Goal: Transaction & Acquisition: Purchase product/service

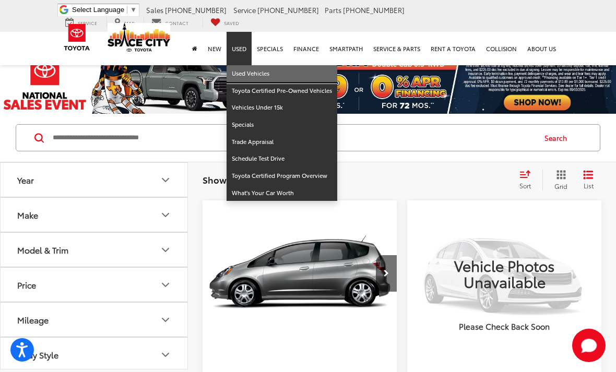
click at [278, 65] on link "Used Vehicles" at bounding box center [281, 73] width 111 height 17
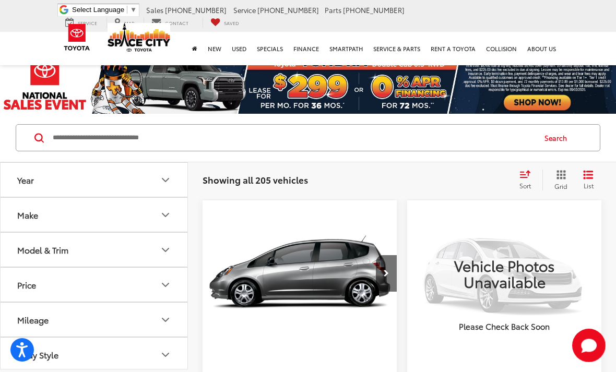
click at [370, 137] on input "Search by Make, Model, or Keyword" at bounding box center [293, 137] width 483 height 25
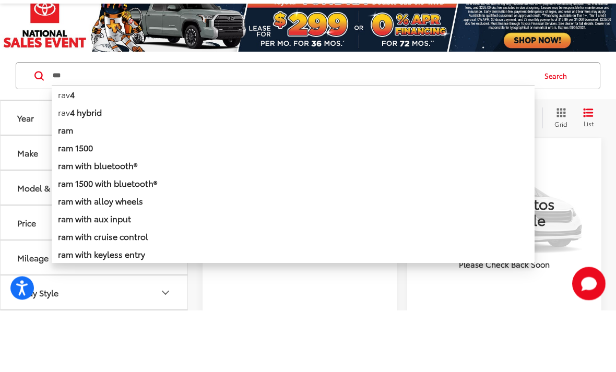
click at [65, 147] on li "rav 4" at bounding box center [293, 156] width 483 height 18
type input "****"
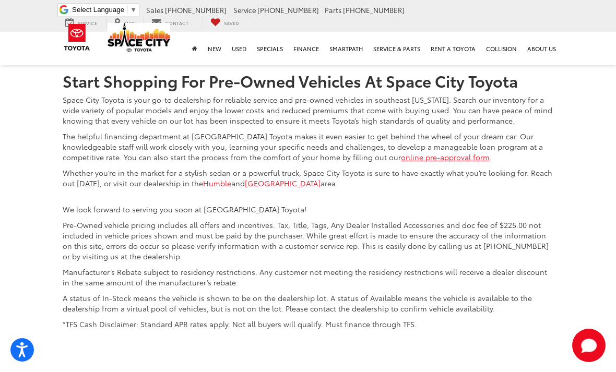
scroll to position [3655, 0]
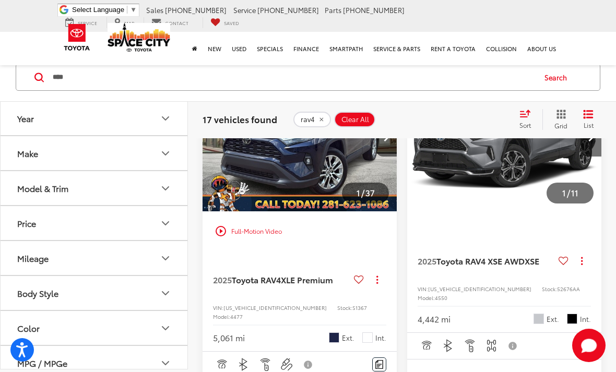
scroll to position [701, 0]
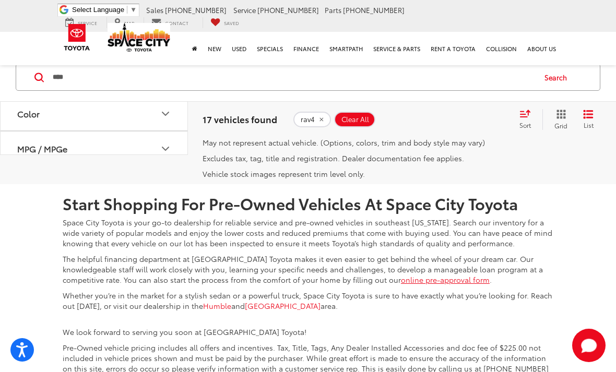
click at [445, 116] on link "1" at bounding box center [452, 106] width 15 height 19
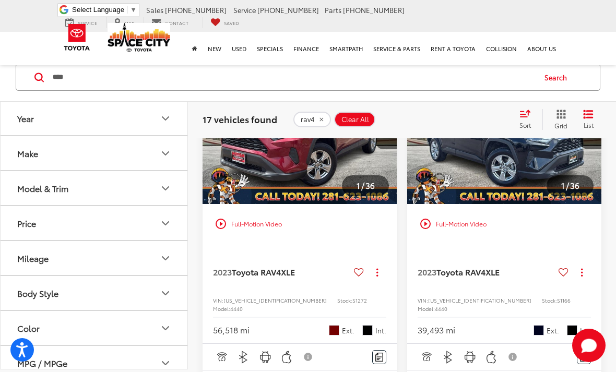
scroll to position [1303, 0]
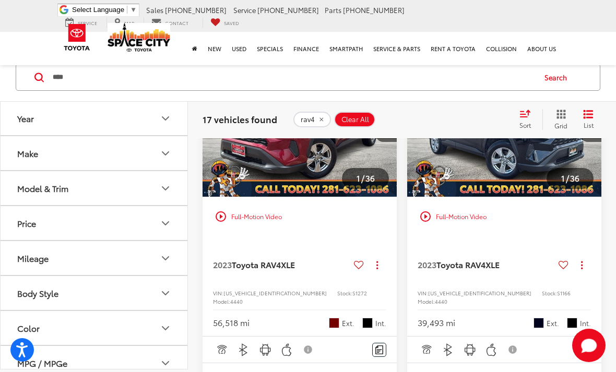
click at [540, 197] on img "2023 Toyota RAV4 XLE 0" at bounding box center [504, 124] width 196 height 147
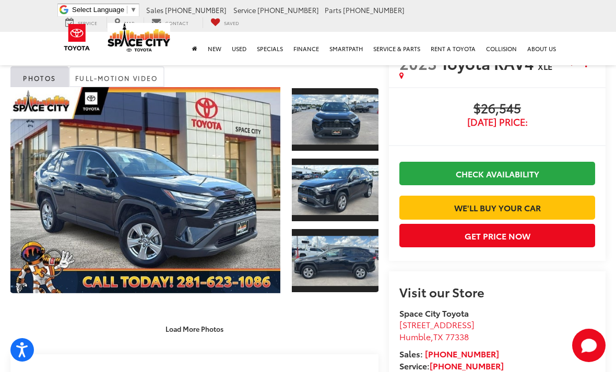
scroll to position [21, 0]
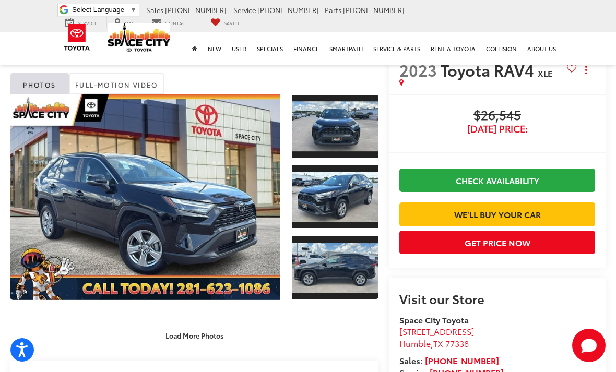
click at [357, 264] on link "Expand Photo 3" at bounding box center [335, 267] width 87 height 65
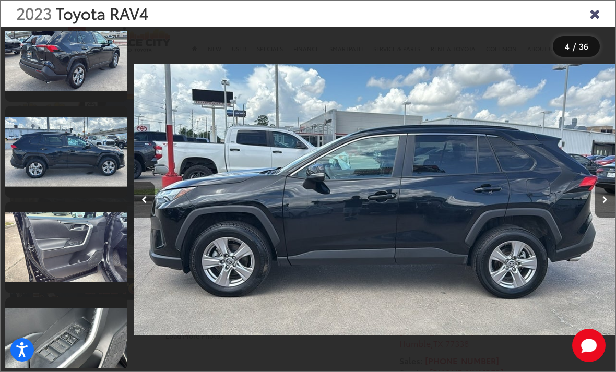
scroll to position [599, 0]
click at [55, 226] on link at bounding box center [66, 247] width 122 height 91
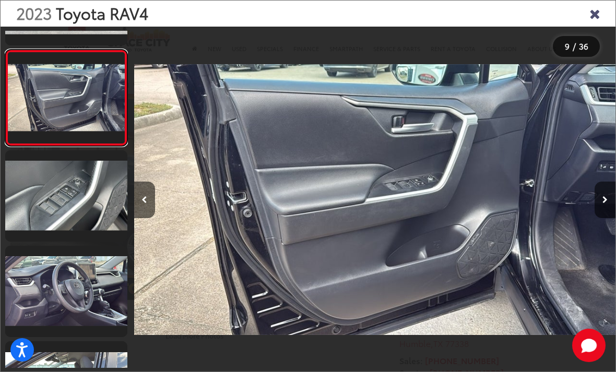
scroll to position [757, 0]
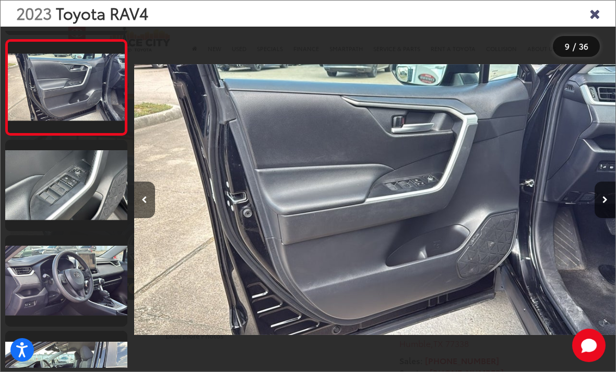
click at [47, 193] on link at bounding box center [66, 185] width 122 height 91
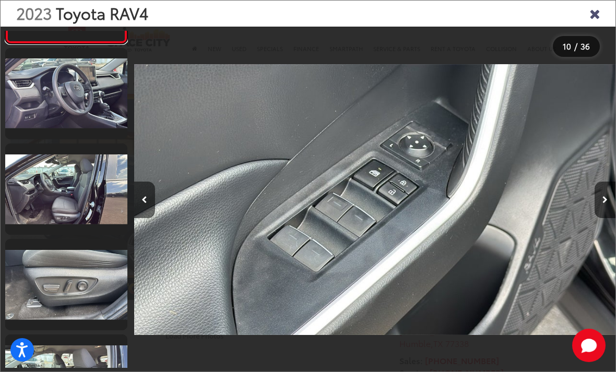
scroll to position [944, 0]
click at [41, 201] on link at bounding box center [66, 188] width 122 height 91
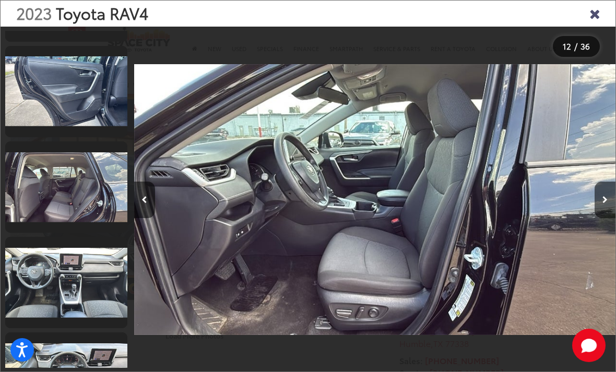
scroll to position [1426, 0]
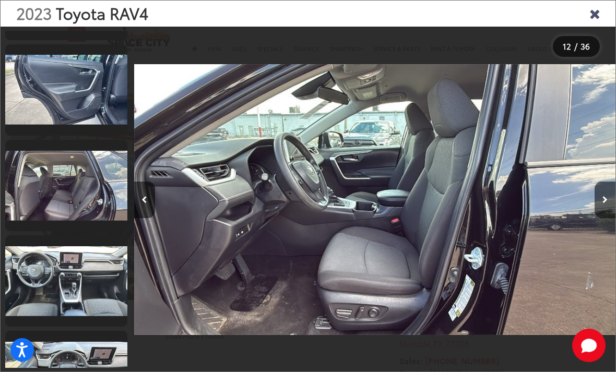
click at [57, 272] on link at bounding box center [66, 280] width 122 height 91
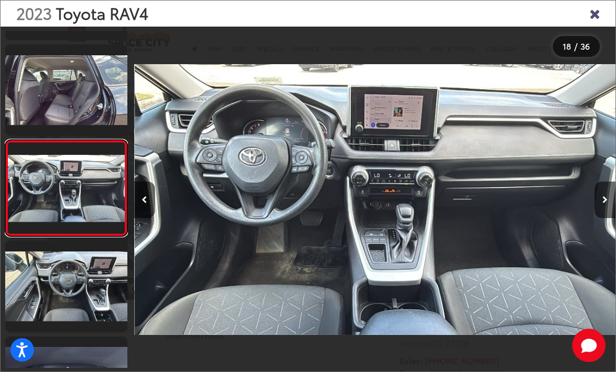
scroll to position [1535, 0]
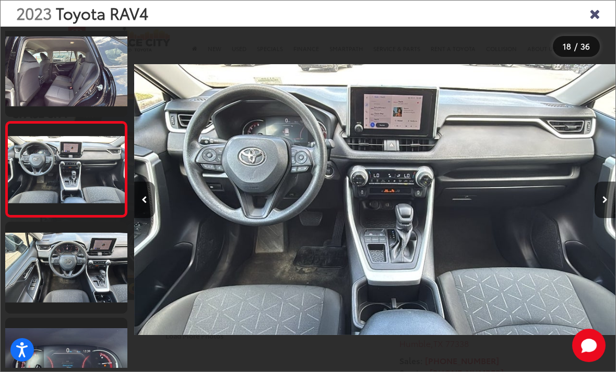
click at [593, 13] on icon "Close gallery" at bounding box center [594, 13] width 10 height 14
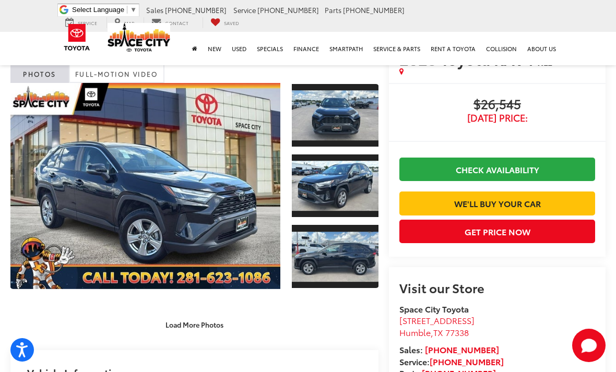
scroll to position [32, 0]
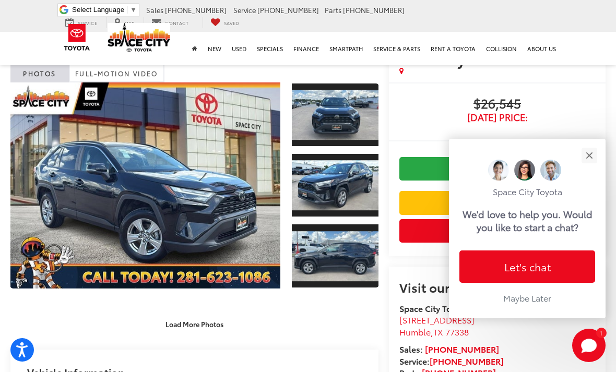
click at [591, 144] on button "Close" at bounding box center [588, 155] width 22 height 22
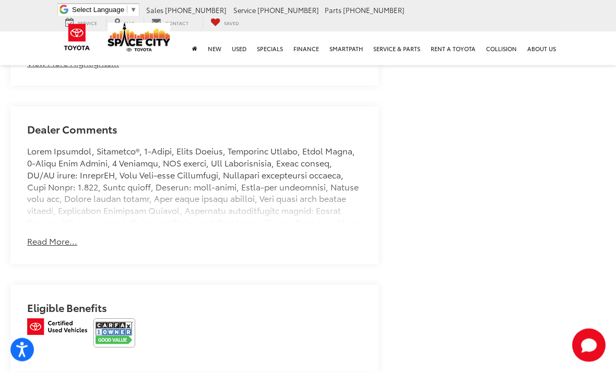
scroll to position [796, 0]
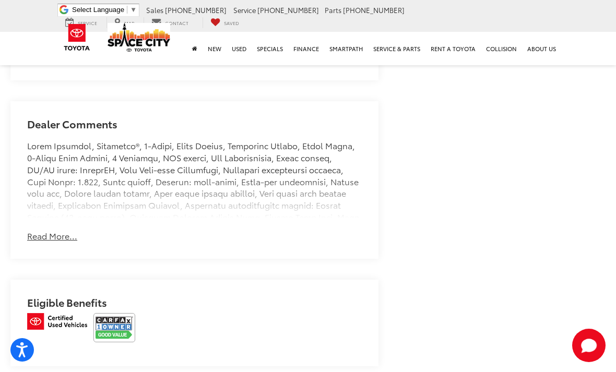
click at [48, 233] on button "Read More..." at bounding box center [52, 236] width 50 height 12
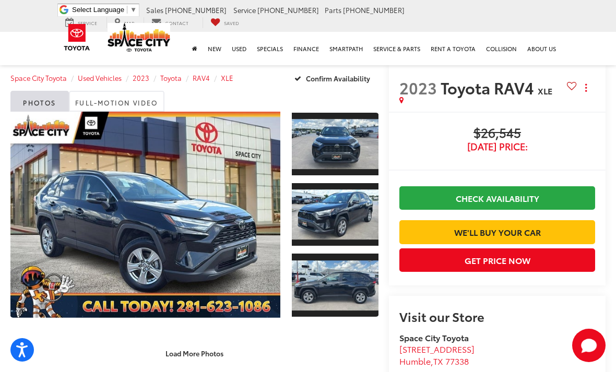
scroll to position [0, 0]
